Goal: Navigation & Orientation: Find specific page/section

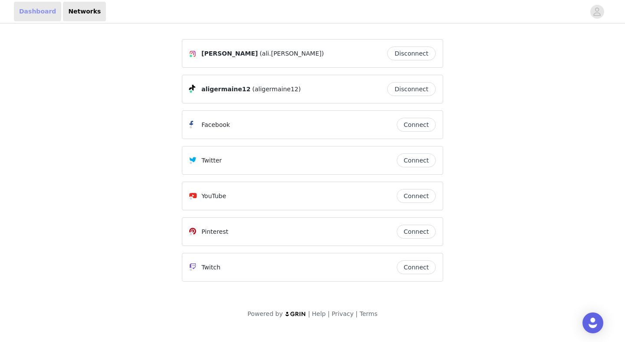
click at [38, 12] on link "Dashboard" at bounding box center [37, 12] width 47 height 20
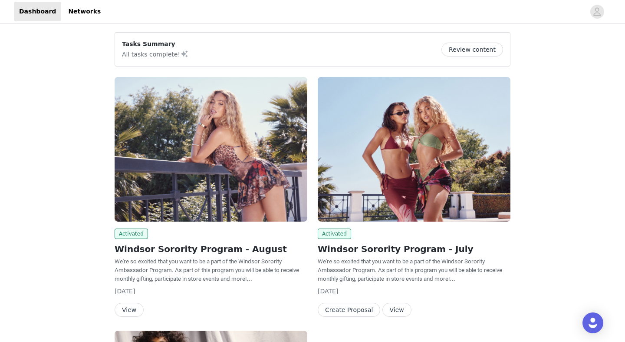
click at [178, 180] on img at bounding box center [211, 149] width 193 height 145
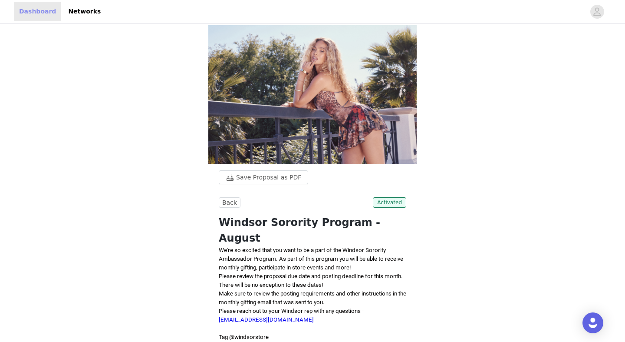
click at [40, 8] on link "Dashboard" at bounding box center [37, 12] width 47 height 20
